Goal: Use online tool/utility: Utilize a website feature to perform a specific function

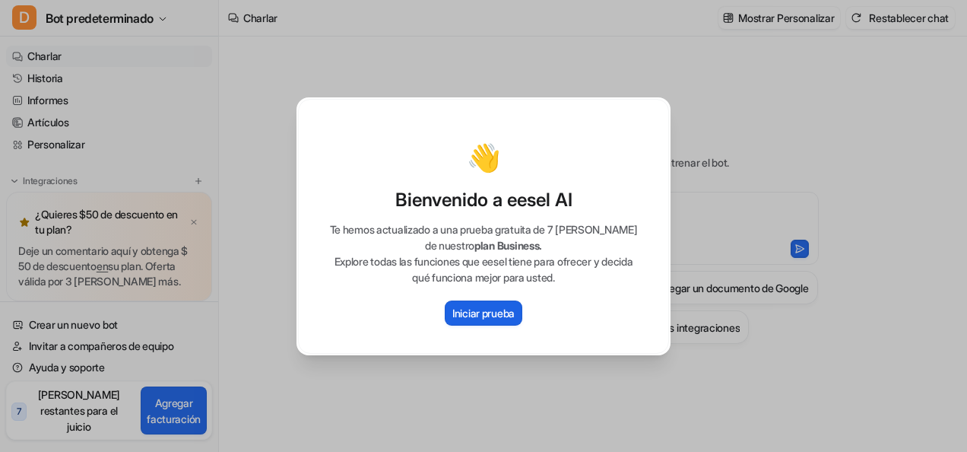
type textarea "**********"
click at [475, 368] on div "👋 Bienvenido a eesel AI Te hemos actualizado a una prueba gratuita de 7 días de…" at bounding box center [483, 226] width 398 height 452
click at [525, 46] on div "👋 Bienvenido a eesel AI Te hemos actualizado a una prueba gratuita de 7 días de…" at bounding box center [483, 226] width 398 height 452
drag, startPoint x: 388, startPoint y: 55, endPoint x: 378, endPoint y: 58, distance: 10.3
click at [383, 55] on div "👋 Bienvenido a eesel AI Te hemos actualizado a una prueba gratuita de 7 días de…" at bounding box center [483, 226] width 398 height 452
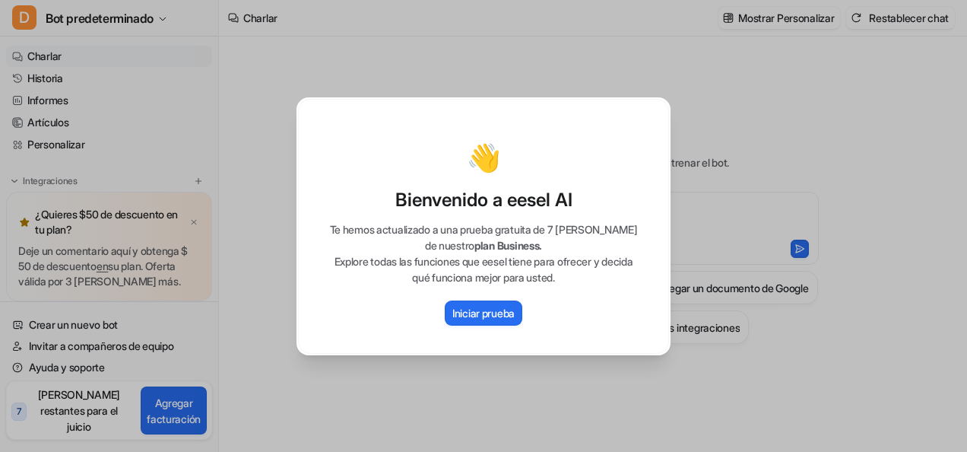
click at [299, 173] on div "👋 Bienvenido a eesel AI Te hemos actualizado a una prueba gratuita de 7 días de…" at bounding box center [483, 226] width 371 height 255
click at [287, 185] on div "👋 Bienvenido a eesel AI Te hemos actualizado a una prueba gratuita de 7 días de…" at bounding box center [483, 226] width 398 height 452
click at [263, 388] on div "👋 Bienvenido a eesel AI Te hemos actualizado a una prueba gratuita de 7 días de…" at bounding box center [483, 226] width 967 height 452
click at [398, 345] on div "👋 Bienvenido a eesel AI Te hemos actualizado a una prueba gratuita de 7 días de…" at bounding box center [483, 226] width 371 height 255
click at [781, 172] on div "👋 Bienvenido a eesel AI Te hemos actualizado a una prueba gratuita de 7 días de…" at bounding box center [483, 226] width 967 height 452
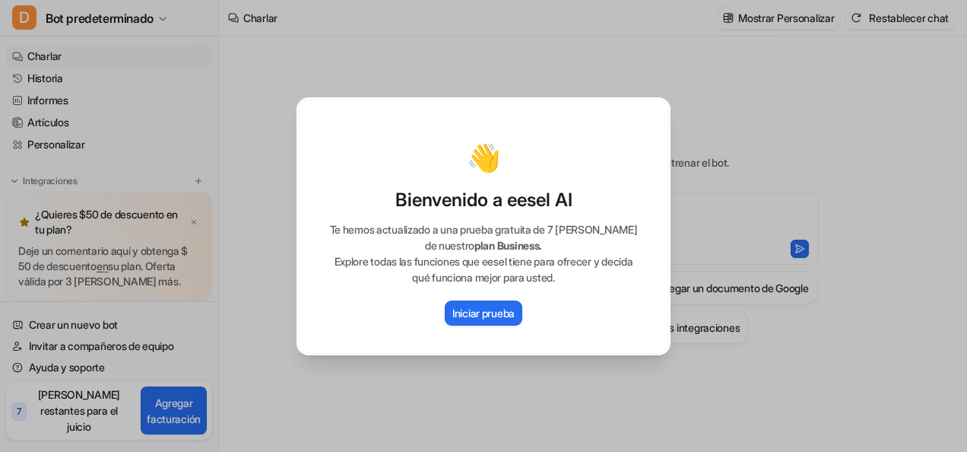
click at [774, 290] on div "👋 Bienvenido a eesel AI Te hemos actualizado a una prueba gratuita de 7 días de…" at bounding box center [483, 226] width 967 height 452
click at [749, 359] on div "👋 Bienvenido a eesel AI Te hemos actualizado a una prueba gratuita de 7 días de…" at bounding box center [483, 226] width 967 height 452
click at [781, 228] on div "👋 Bienvenido a eesel AI Te hemos actualizado a una prueba gratuita de 7 días de…" at bounding box center [483, 226] width 967 height 452
click at [710, 371] on div "👋 Bienvenido a eesel AI Te hemos actualizado a una prueba gratuita de 7 días de…" at bounding box center [483, 226] width 967 height 452
click at [488, 308] on p "Iniciar prueba" at bounding box center [483, 313] width 62 height 16
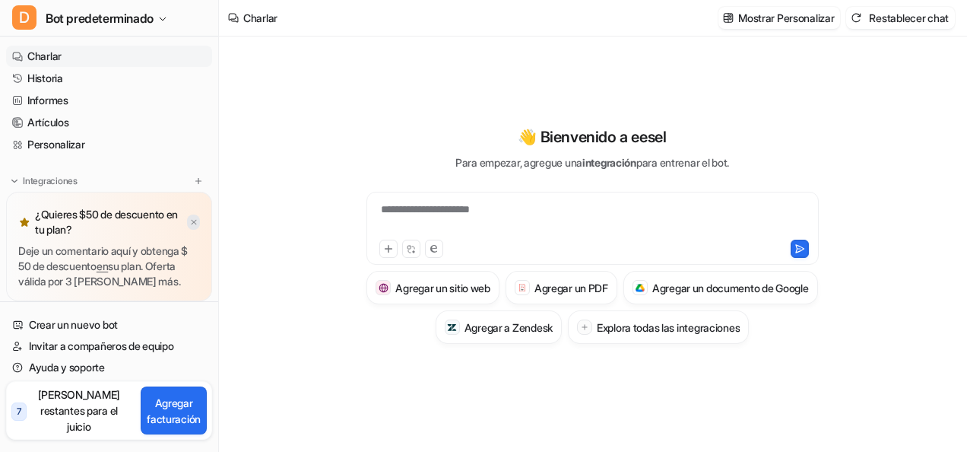
click at [190, 227] on img at bounding box center [193, 222] width 9 height 10
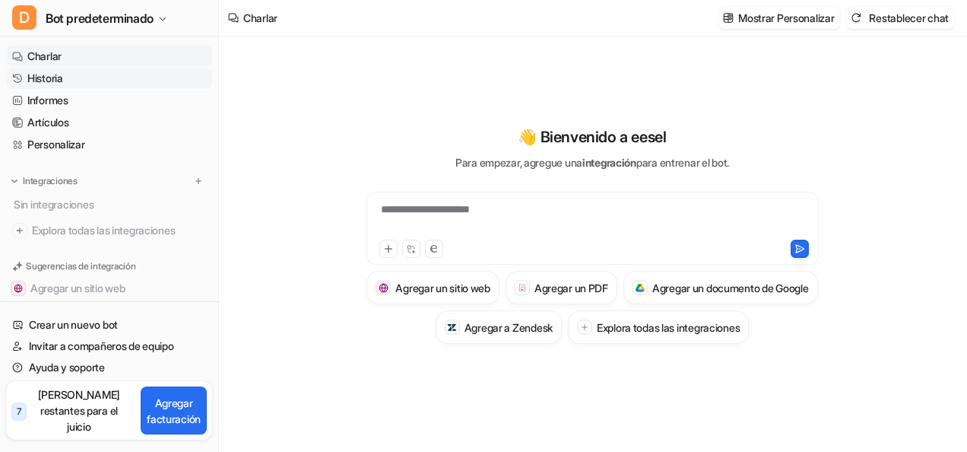
click at [59, 79] on font "Historia" at bounding box center [45, 78] width 36 height 15
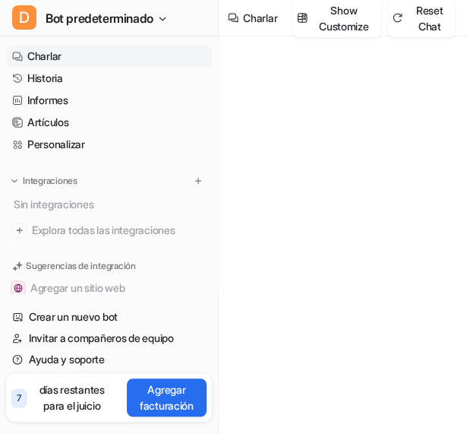
type textarea "**********"
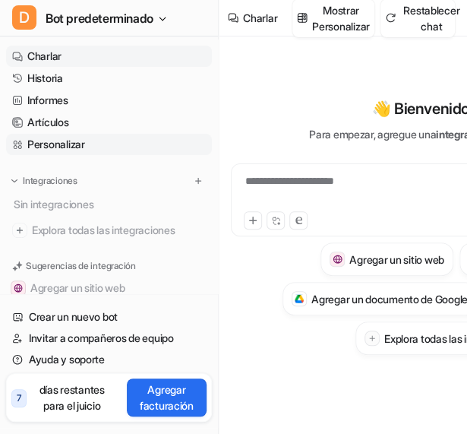
click at [73, 141] on font "Personalizar" at bounding box center [56, 144] width 58 height 15
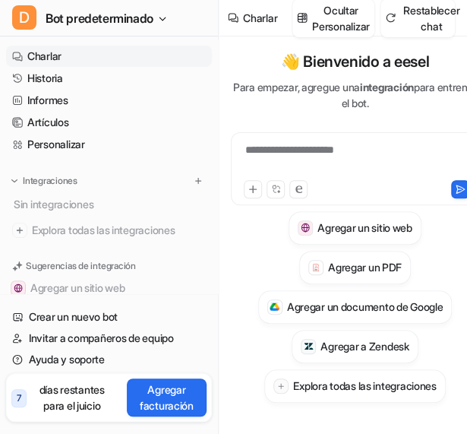
click at [65, 59] on link "Charlar" at bounding box center [109, 56] width 206 height 21
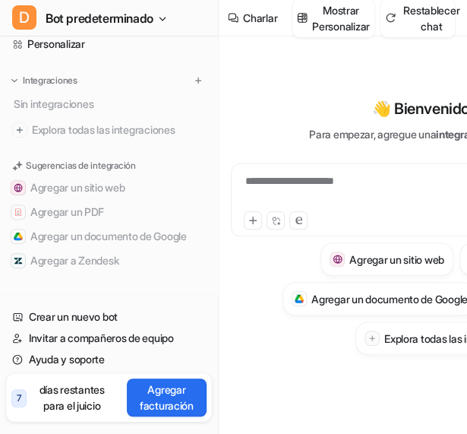
scroll to position [103, 0]
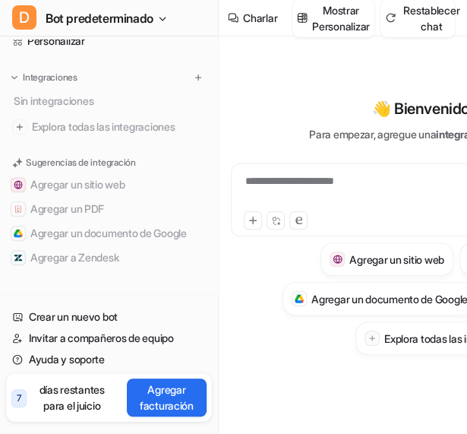
click at [67, 402] on p "días restantes para el juicio" at bounding box center [72, 398] width 85 height 32
click at [15, 402] on span "7" at bounding box center [18, 398] width 15 height 18
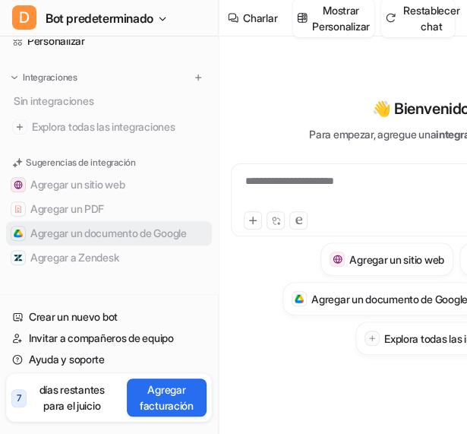
scroll to position [0, 0]
